Goal: Transaction & Acquisition: Book appointment/travel/reservation

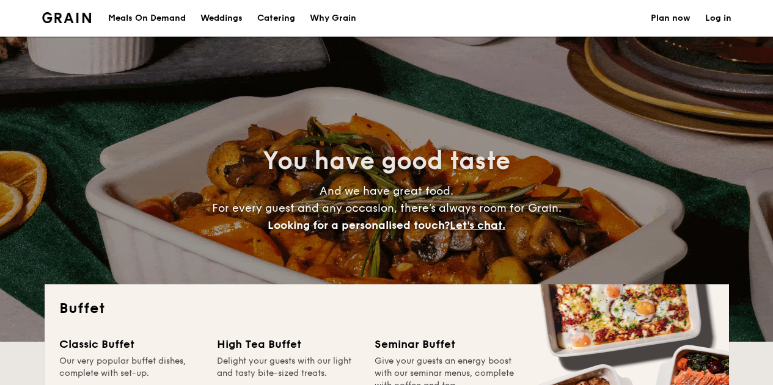
select select
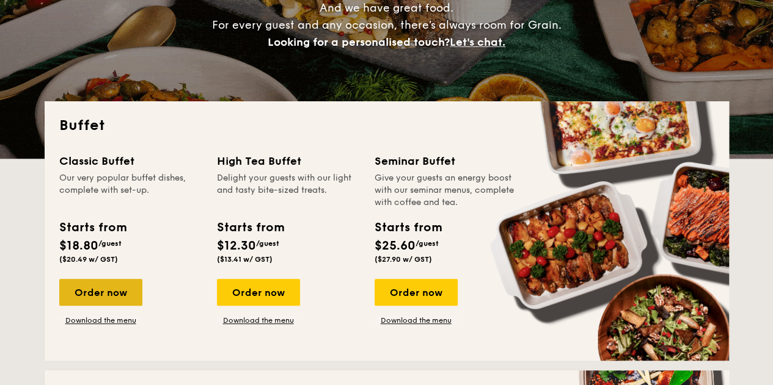
click at [90, 290] on div "Order now" at bounding box center [100, 292] width 83 height 27
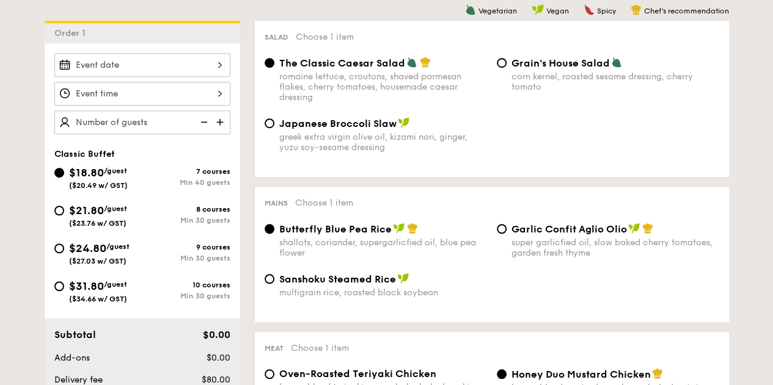
scroll to position [305, 0]
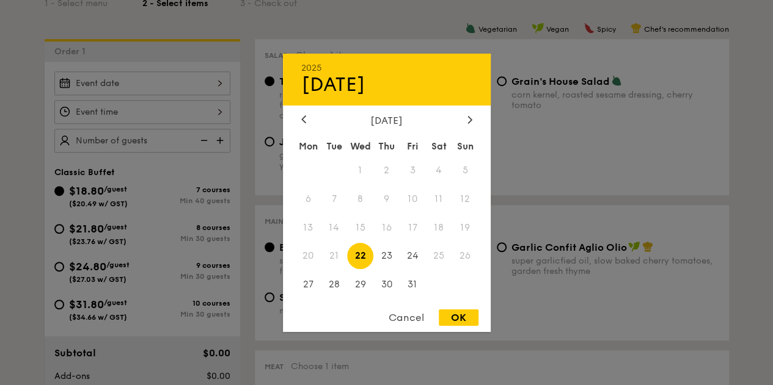
click at [219, 79] on div "2025 Oct [DATE] Tue Wed Thu Fri Sat Sun 1 2 3 4 5 6 7 8 9 10 11 12 13 14 15 16 …" at bounding box center [142, 83] width 176 height 24
click at [474, 117] on div at bounding box center [469, 120] width 11 height 12
click at [413, 198] on span "7" at bounding box center [413, 199] width 26 height 26
click at [448, 318] on div "OK" at bounding box center [459, 318] width 40 height 16
type input "[DATE]"
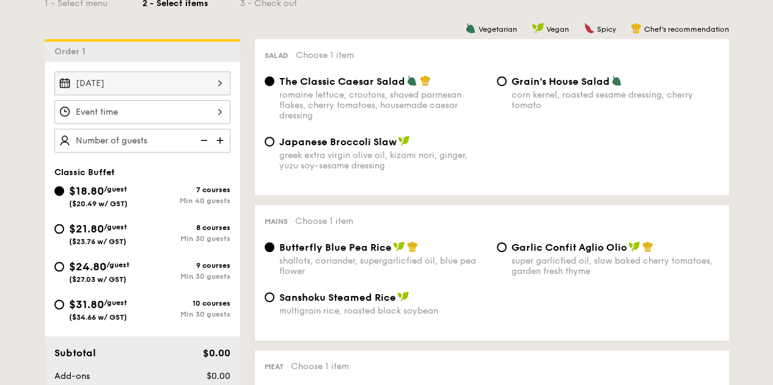
click at [217, 113] on div at bounding box center [142, 112] width 176 height 24
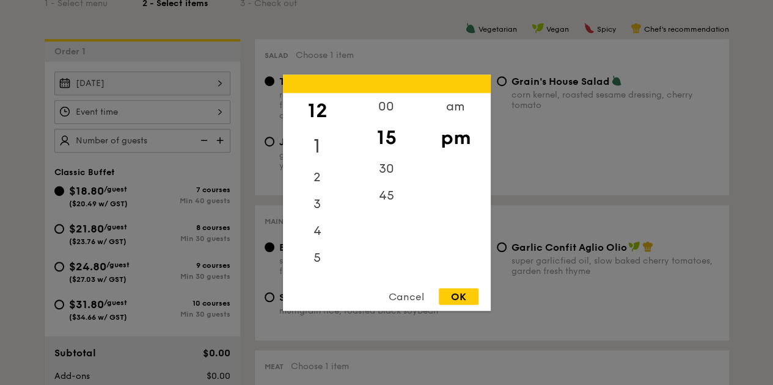
click at [322, 141] on div "1" at bounding box center [317, 145] width 69 height 35
click at [388, 107] on div "00" at bounding box center [386, 110] width 69 height 35
click at [453, 294] on div "OK" at bounding box center [459, 296] width 40 height 16
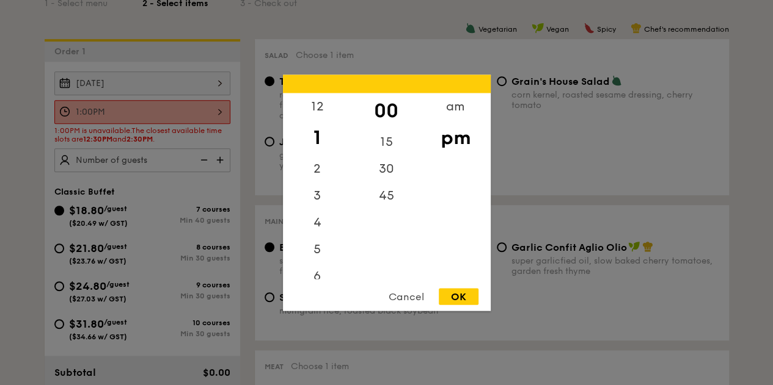
click at [219, 107] on div "1:00PM 12 1 2 3 4 5 6 7 8 9 10 11 00 15 30 45 am pm Cancel OK" at bounding box center [142, 112] width 176 height 24
click at [321, 111] on div "12" at bounding box center [317, 110] width 69 height 35
click at [385, 177] on div "30" at bounding box center [386, 172] width 69 height 35
click at [461, 296] on div "OK" at bounding box center [459, 296] width 40 height 16
type input "12:30PM"
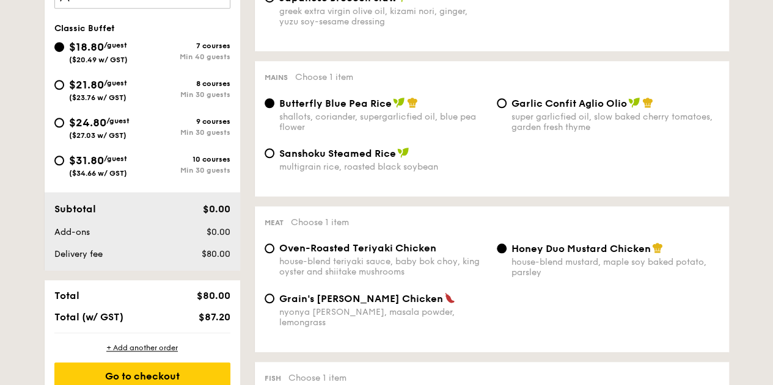
scroll to position [489, 0]
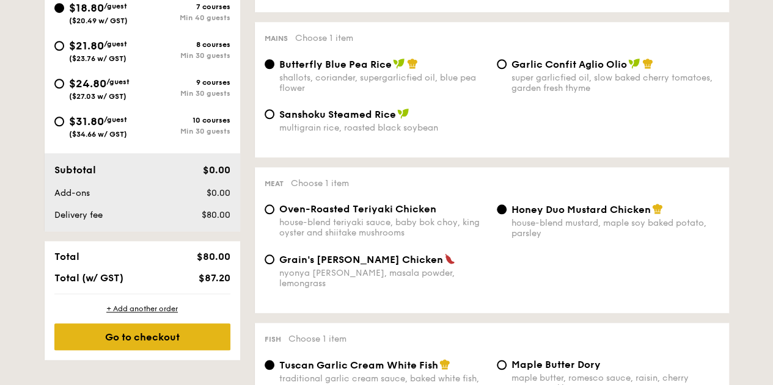
type input "70 guests"
click at [103, 335] on div "Go to checkout" at bounding box center [142, 337] width 176 height 27
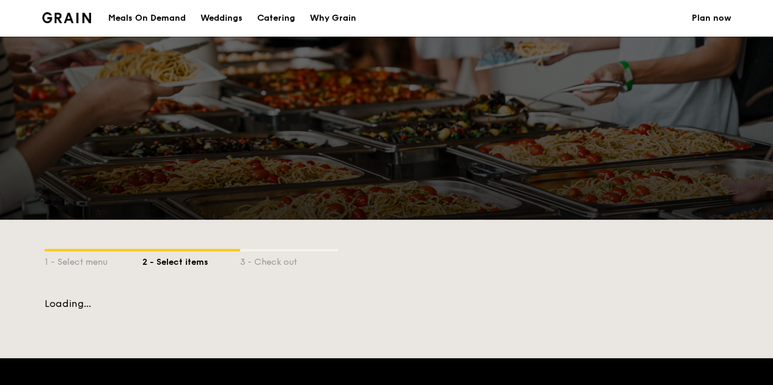
scroll to position [293, 0]
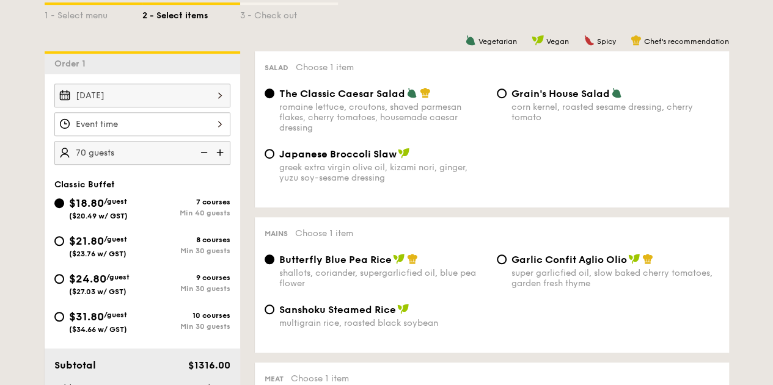
click at [205, 145] on img at bounding box center [203, 152] width 18 height 23
click at [205, 146] on img at bounding box center [203, 152] width 18 height 23
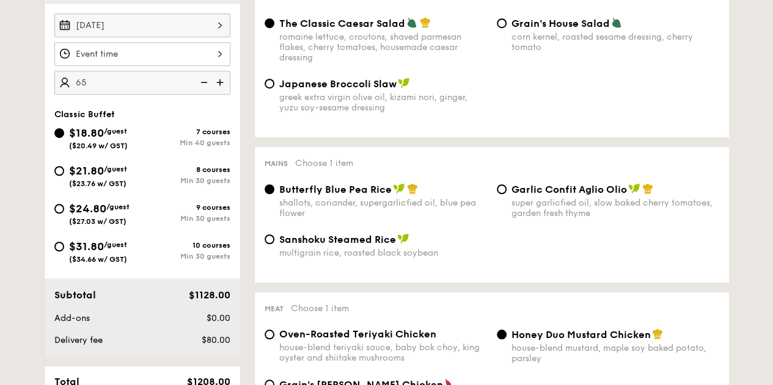
scroll to position [476, 0]
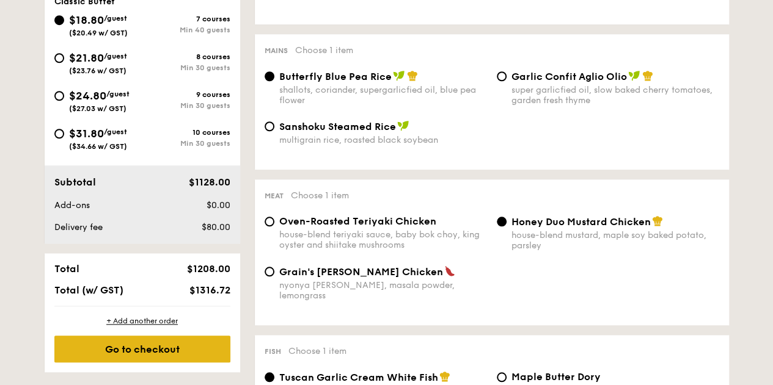
type input "65 guests"
click at [156, 348] on div "Go to checkout" at bounding box center [142, 349] width 176 height 27
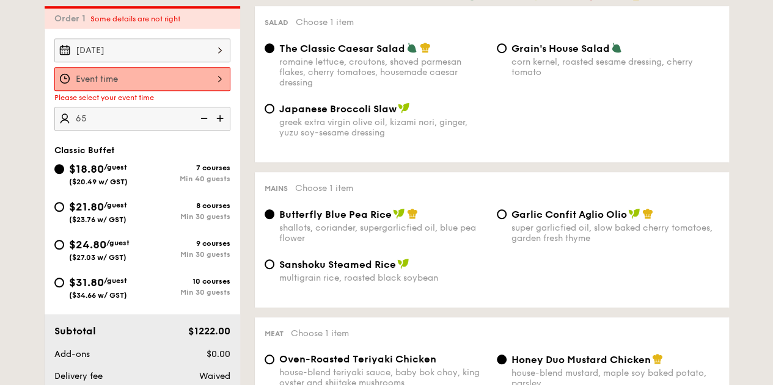
scroll to position [326, 0]
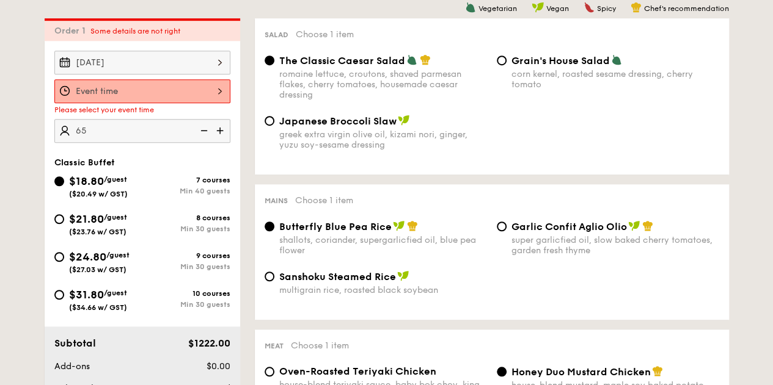
click at [221, 84] on div at bounding box center [142, 91] width 176 height 24
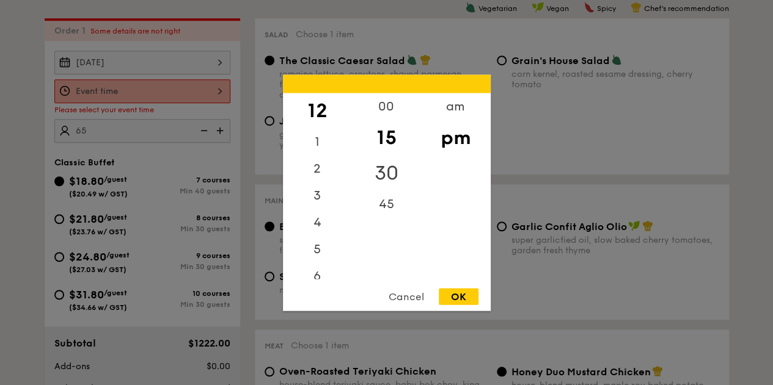
click at [380, 170] on div "30" at bounding box center [386, 172] width 69 height 35
click at [461, 296] on div "OK" at bounding box center [459, 296] width 40 height 16
type input "12:30PM"
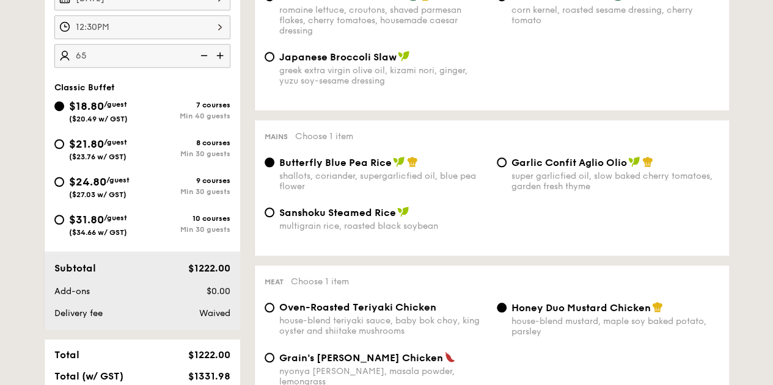
scroll to position [509, 0]
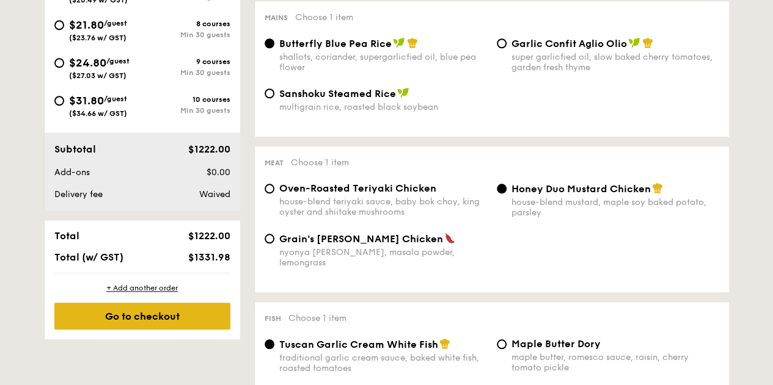
click at [139, 318] on div "Go to checkout" at bounding box center [142, 316] width 176 height 27
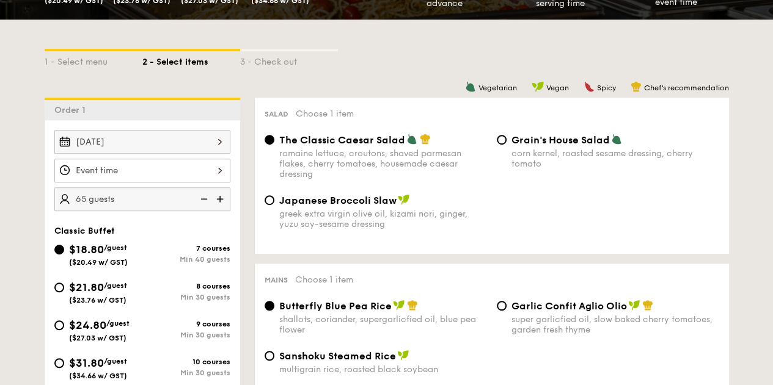
scroll to position [293, 0]
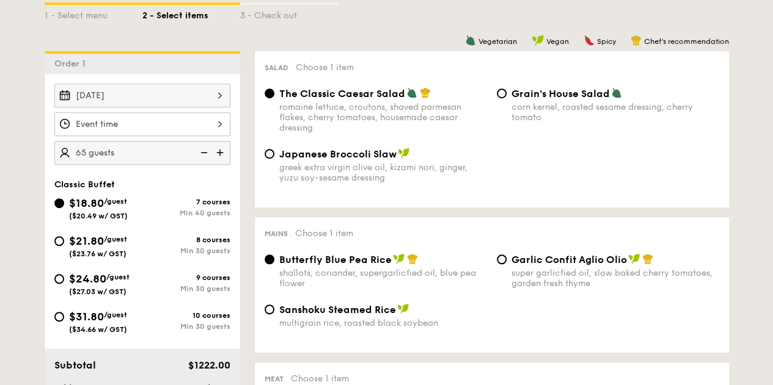
click at [203, 149] on img at bounding box center [203, 152] width 18 height 23
type input "60 guests"
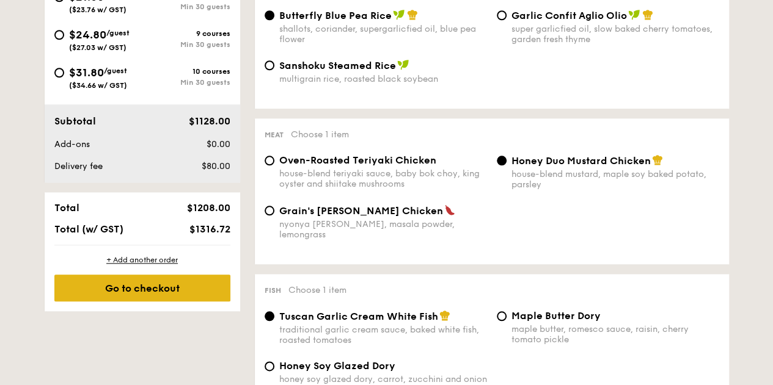
click at [148, 288] on div "Go to checkout" at bounding box center [142, 288] width 176 height 27
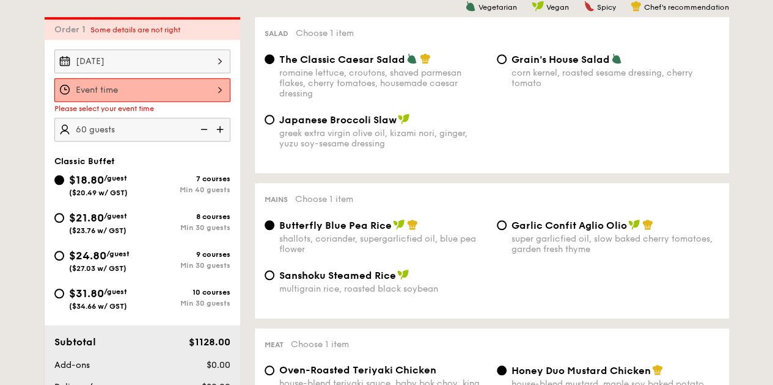
scroll to position [326, 0]
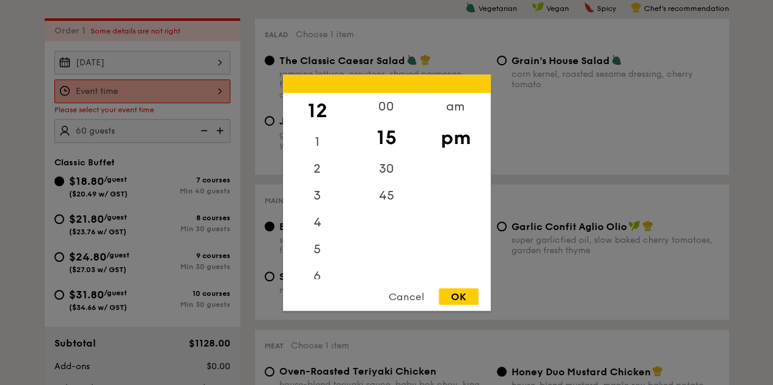
click at [209, 92] on div "12 1 2 3 4 5 6 7 8 9 10 11 00 15 30 45 am pm Cancel OK" at bounding box center [142, 91] width 176 height 24
click at [400, 166] on div "30" at bounding box center [386, 172] width 69 height 35
click at [451, 293] on div "OK" at bounding box center [459, 296] width 40 height 16
type input "12:30PM"
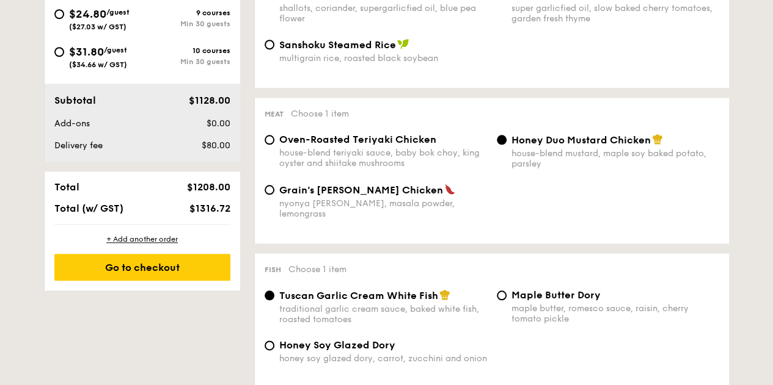
scroll to position [571, 0]
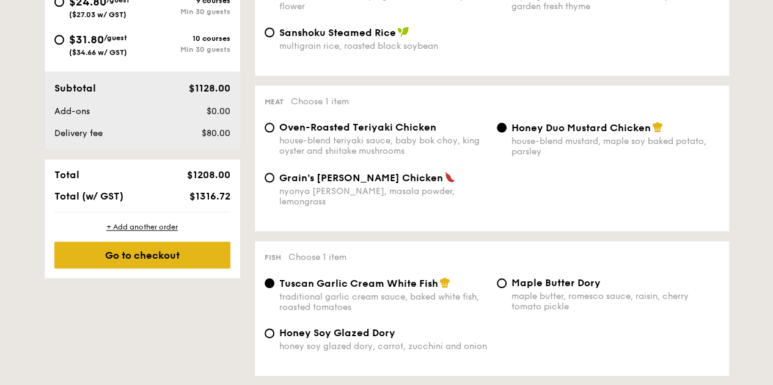
click at [165, 255] on div "Go to checkout" at bounding box center [142, 255] width 176 height 27
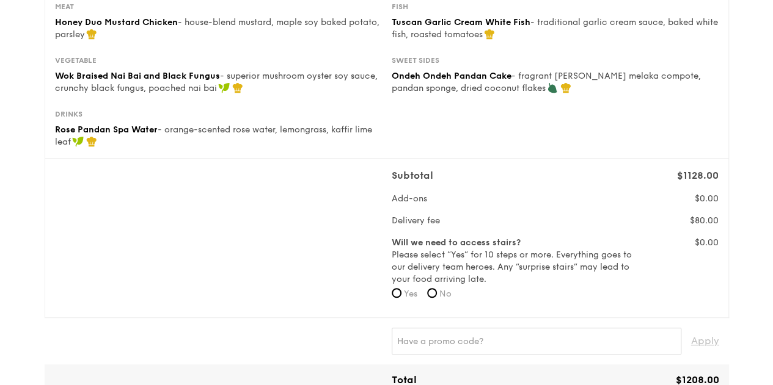
scroll to position [305, 0]
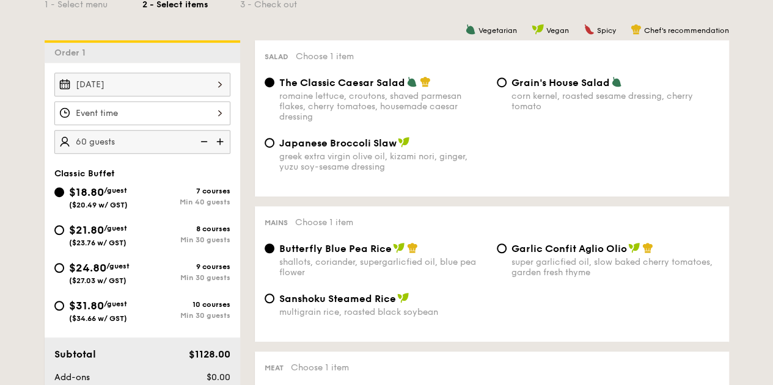
scroll to position [293, 0]
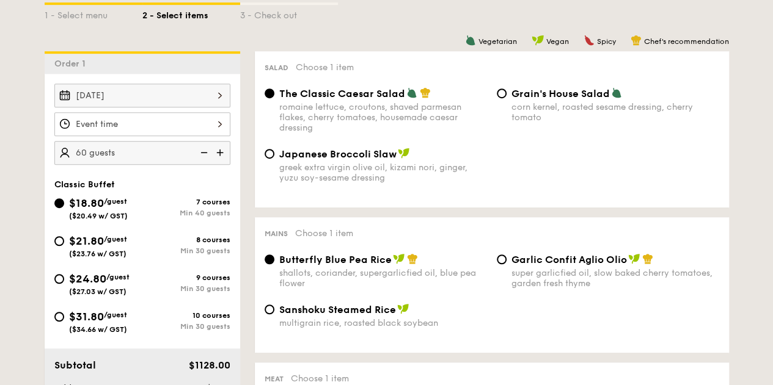
click at [208, 149] on img at bounding box center [203, 152] width 18 height 23
type input "55 guests"
click at [221, 123] on div at bounding box center [142, 124] width 176 height 24
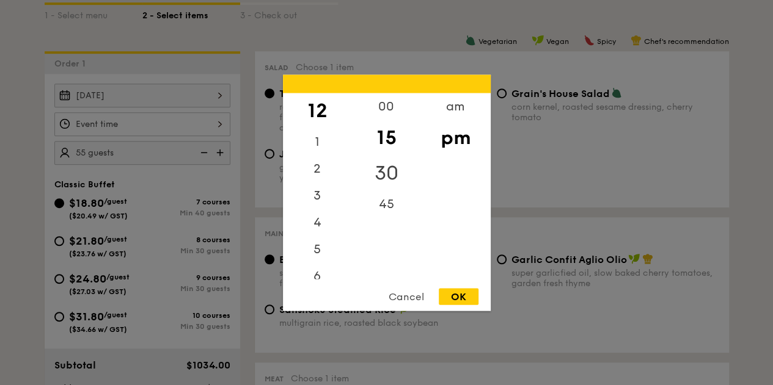
click at [387, 168] on div "30" at bounding box center [386, 172] width 69 height 35
click at [464, 288] on div "OK" at bounding box center [459, 296] width 40 height 16
type input "12:30PM"
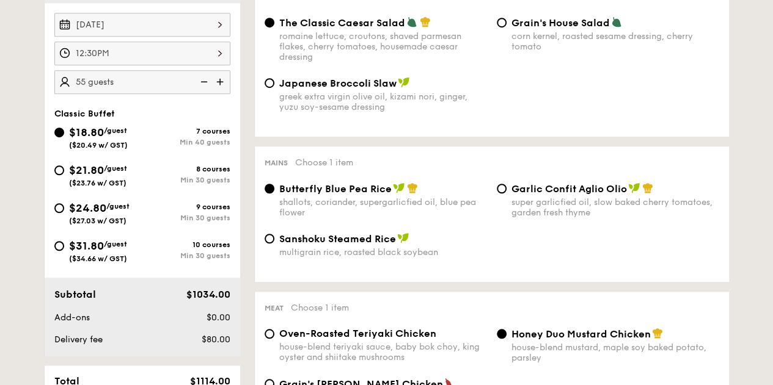
scroll to position [476, 0]
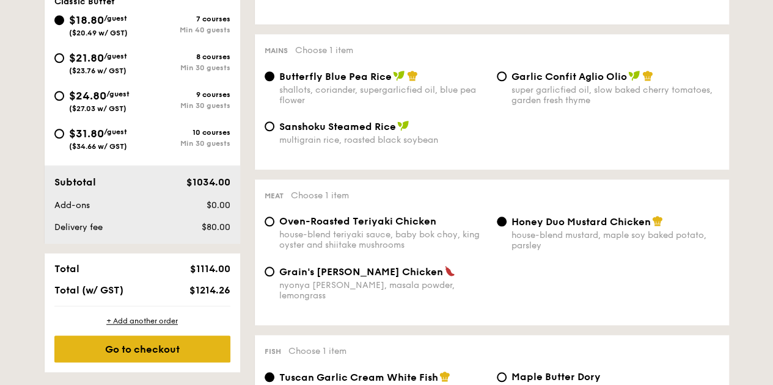
click at [189, 349] on div "Go to checkout" at bounding box center [142, 349] width 176 height 27
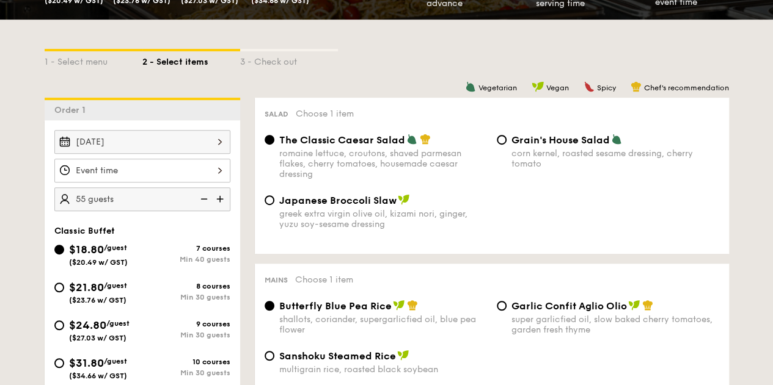
scroll to position [293, 0]
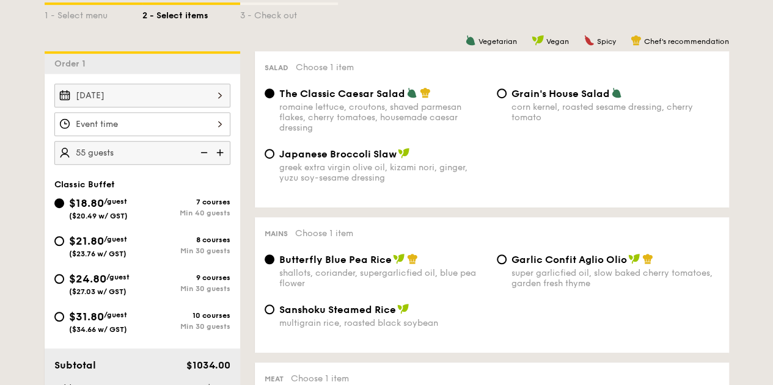
click at [222, 147] on img at bounding box center [221, 152] width 18 height 23
type input "60 guests"
click at [216, 122] on div at bounding box center [142, 124] width 176 height 24
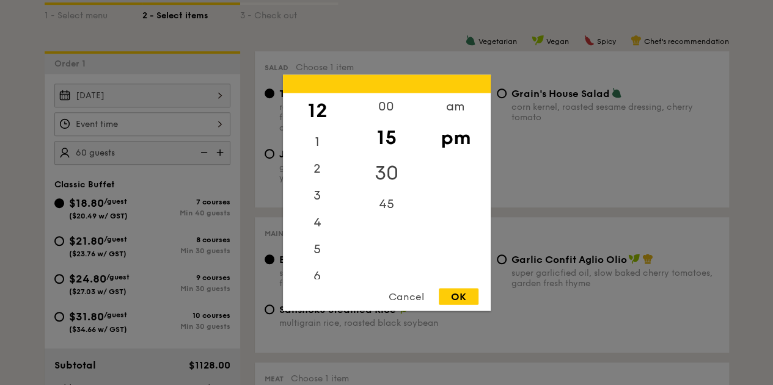
click at [384, 166] on div "30" at bounding box center [386, 172] width 69 height 35
click at [459, 293] on div "OK" at bounding box center [459, 296] width 40 height 16
type input "12:30PM"
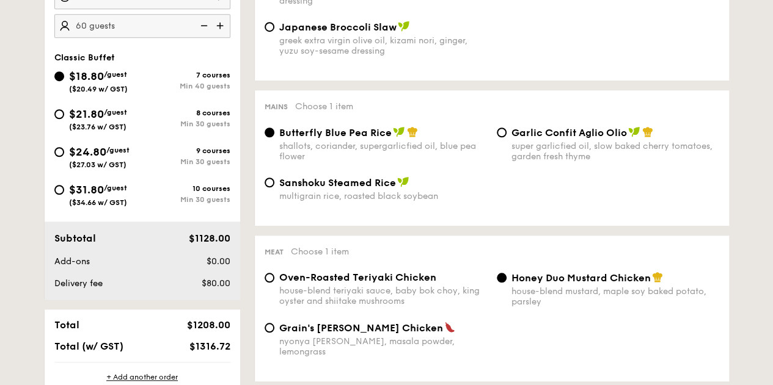
scroll to position [354, 0]
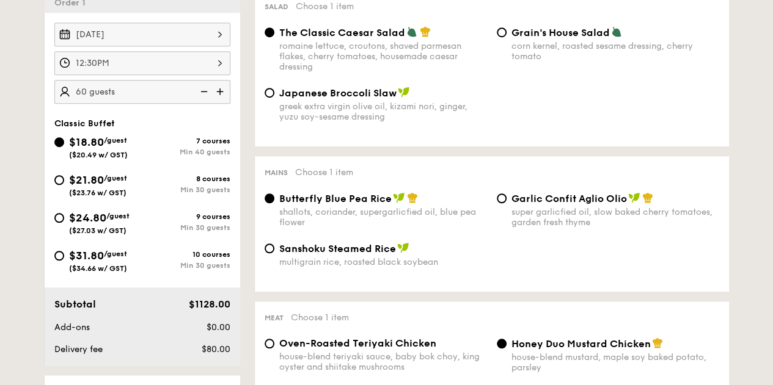
click at [222, 90] on img at bounding box center [221, 91] width 18 height 23
type input "75 guests"
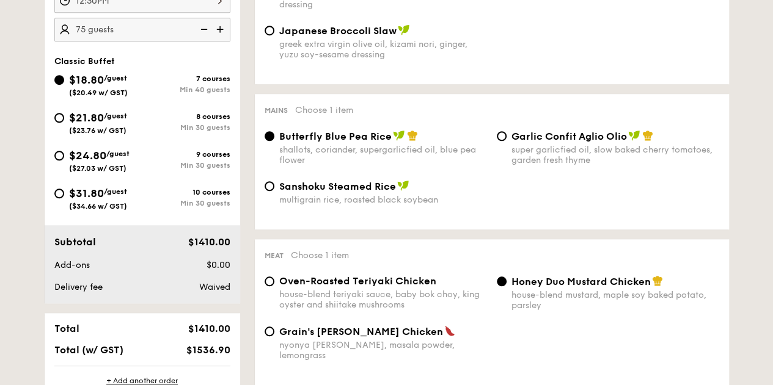
scroll to position [538, 0]
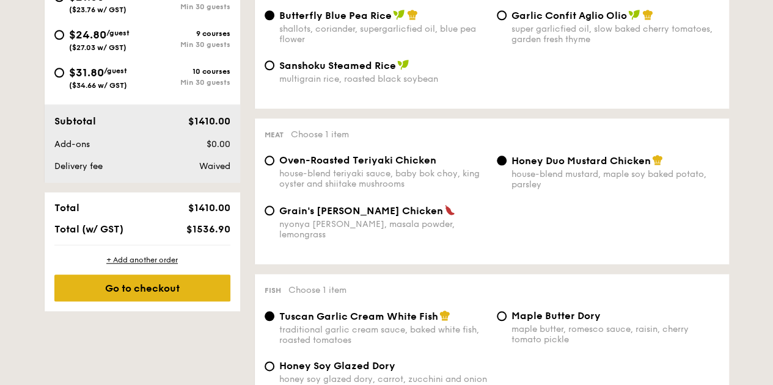
click at [159, 288] on div "Go to checkout" at bounding box center [142, 288] width 176 height 27
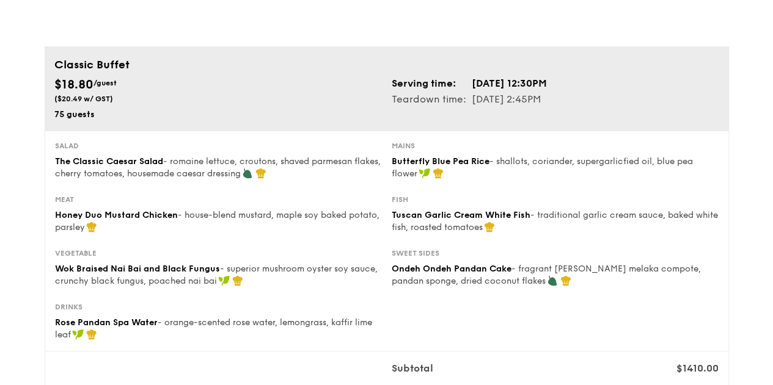
scroll to position [112, 0]
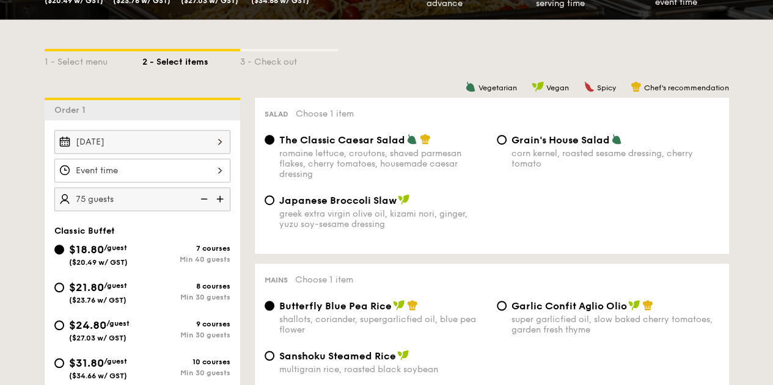
scroll to position [293, 0]
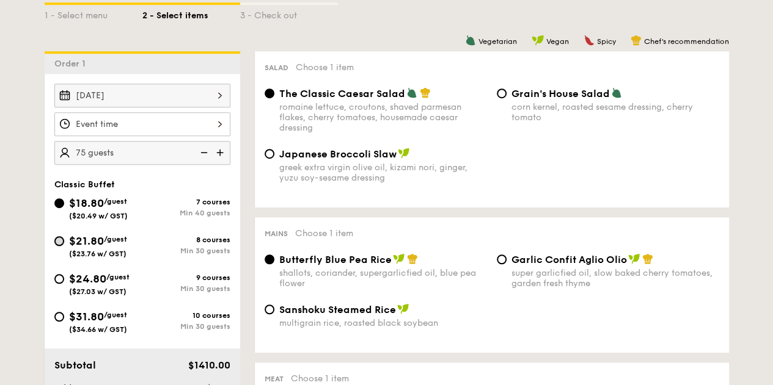
click at [59, 238] on input "$21.80 /guest ($23.76 w/ GST) 8 courses Min 30 guests" at bounding box center [59, 241] width 10 height 10
radio input "true"
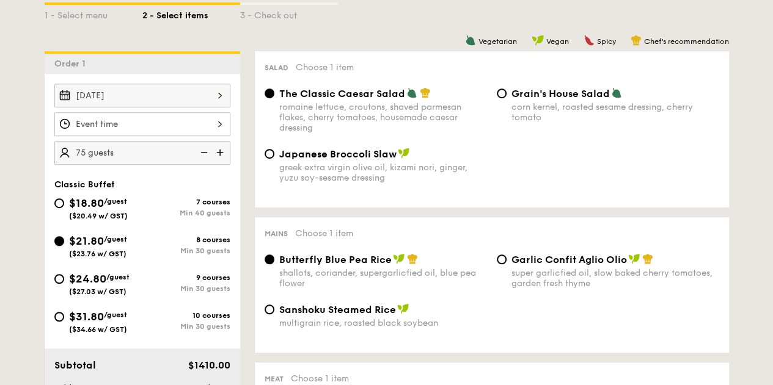
radio input "true"
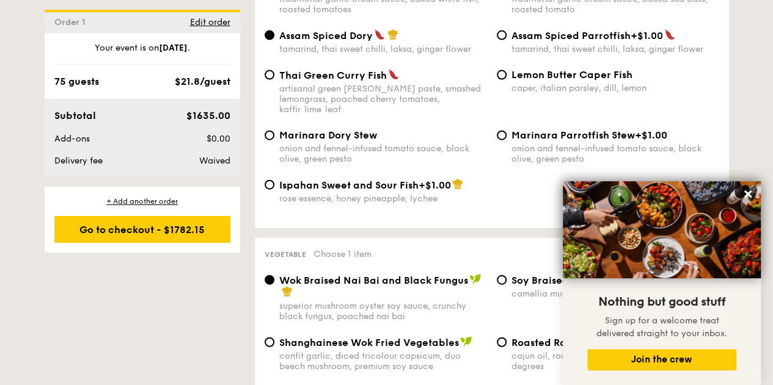
scroll to position [1332, 0]
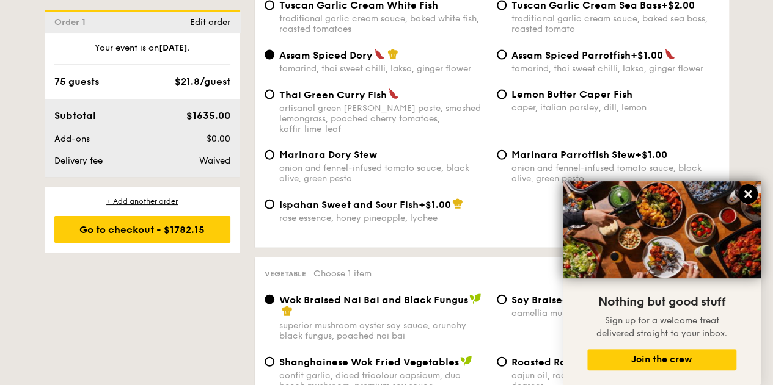
click at [749, 189] on icon at bounding box center [747, 194] width 11 height 11
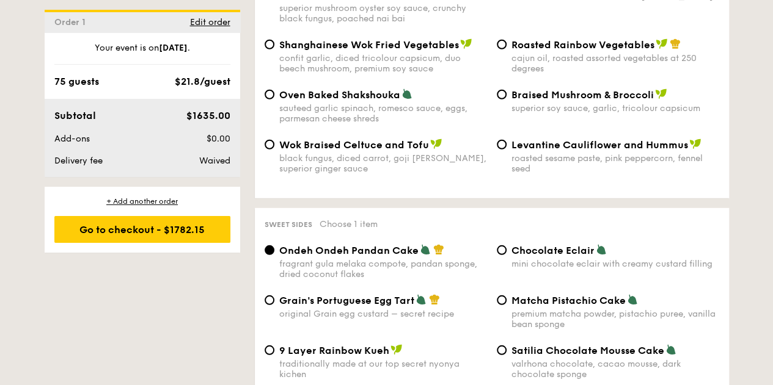
scroll to position [1515, 0]
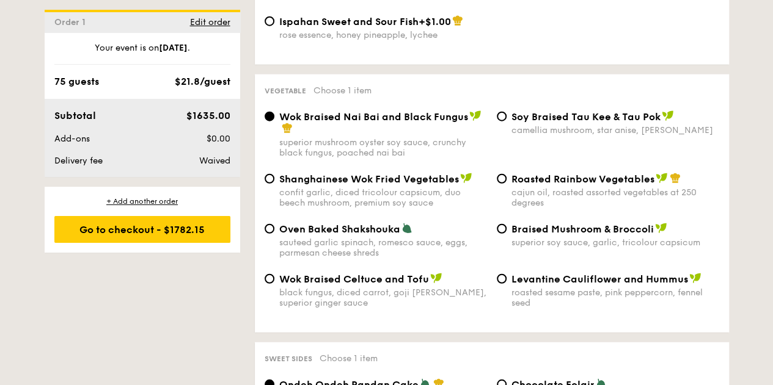
select select
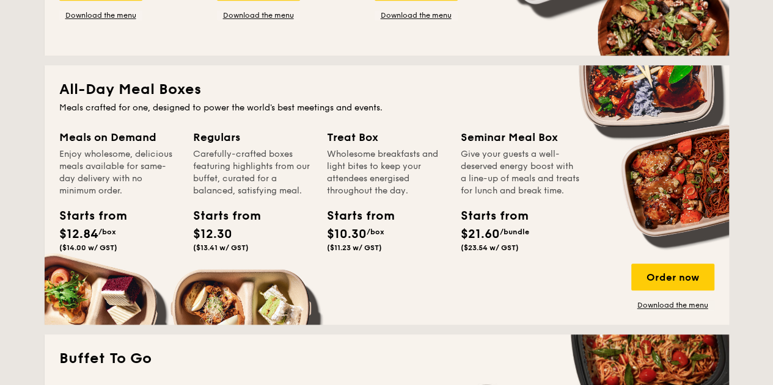
scroll to position [550, 0]
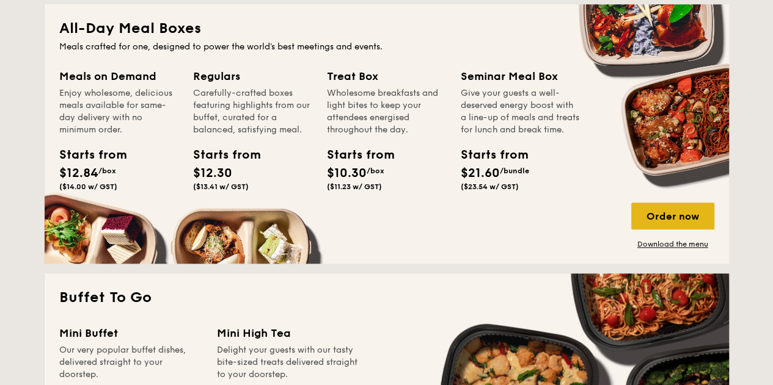
click at [690, 216] on div "Order now" at bounding box center [672, 216] width 83 height 27
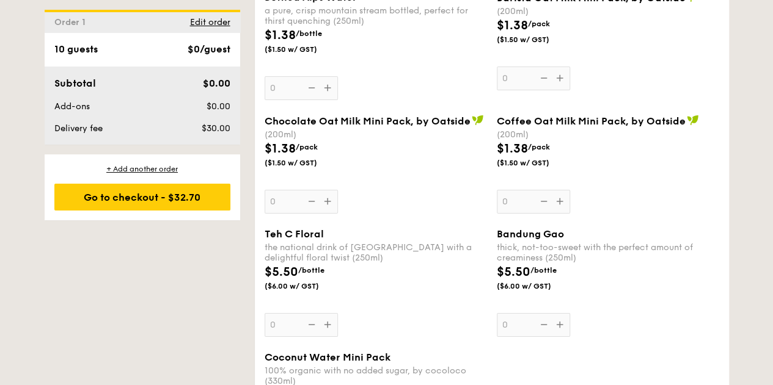
scroll to position [2382, 0]
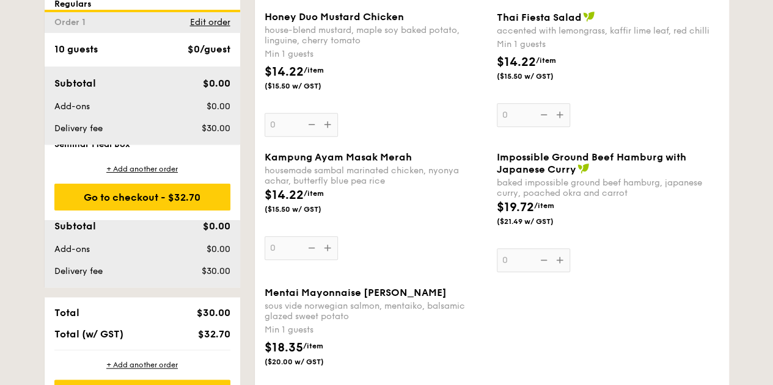
select select
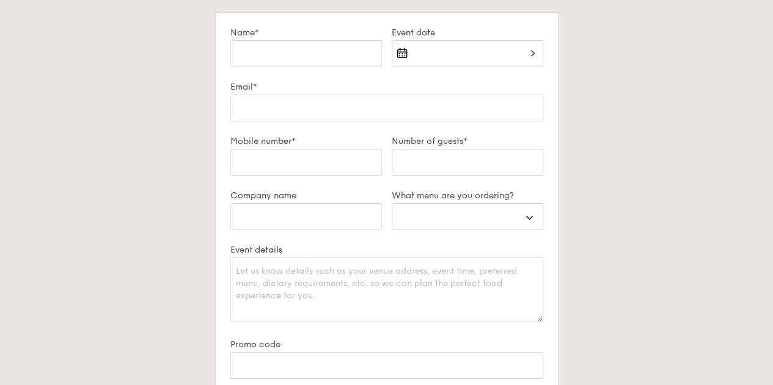
scroll to position [2165, 0]
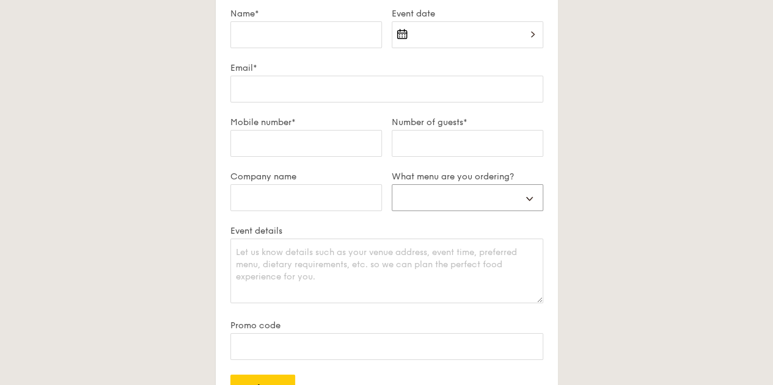
click at [533, 192] on select "Buffet Mini Buffet High Tea Canapés Meal Boxes Wedding" at bounding box center [468, 197] width 152 height 27
